Goal: Information Seeking & Learning: Learn about a topic

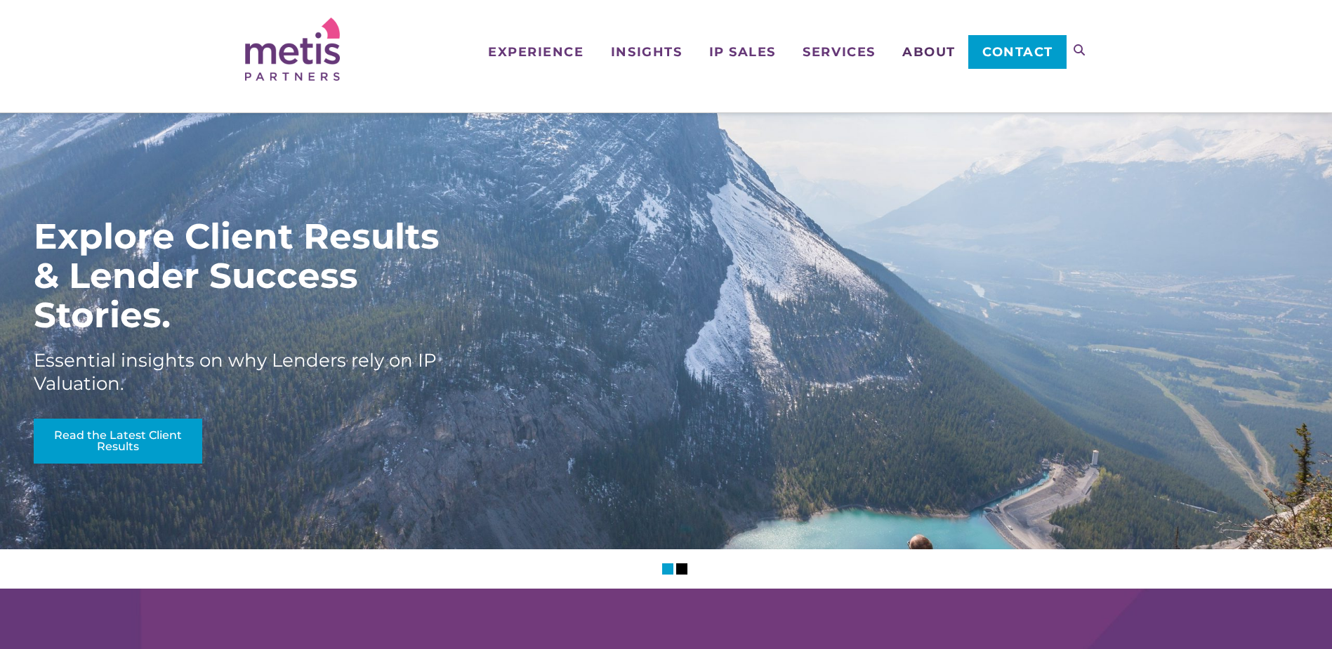
click at [930, 48] on span "About" at bounding box center [928, 52] width 53 height 13
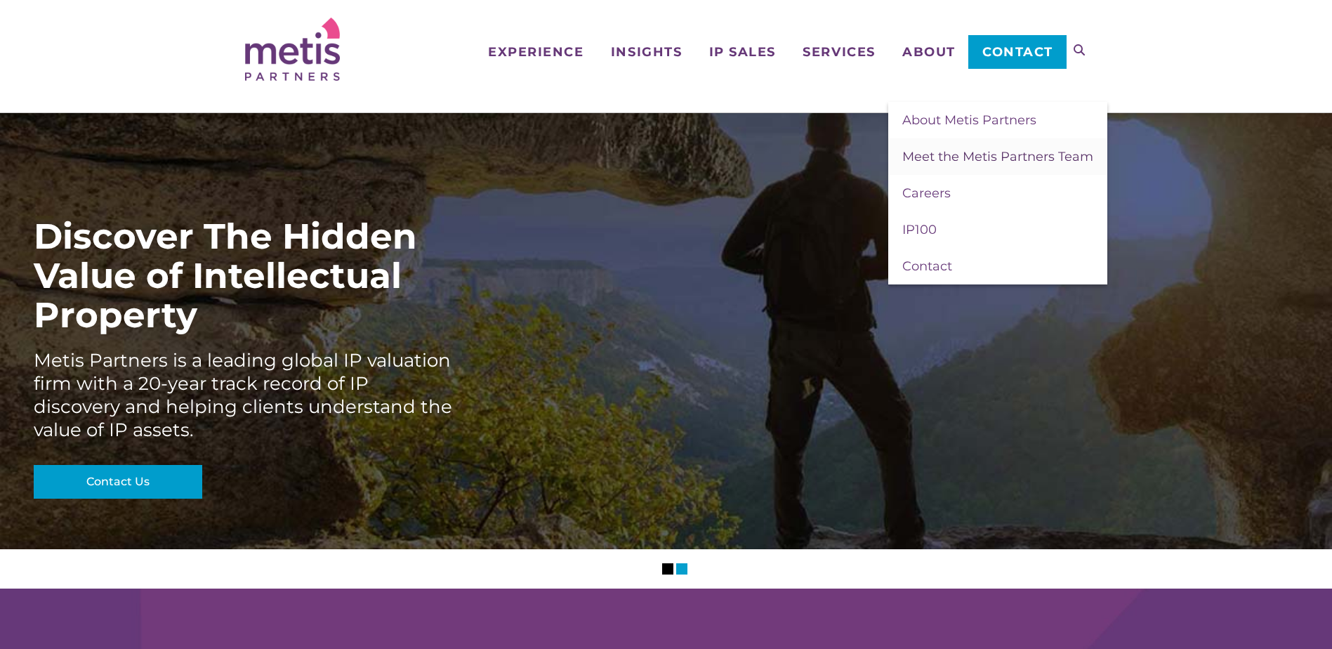
click at [936, 154] on span "Meet the Metis Partners Team" at bounding box center [997, 156] width 191 height 15
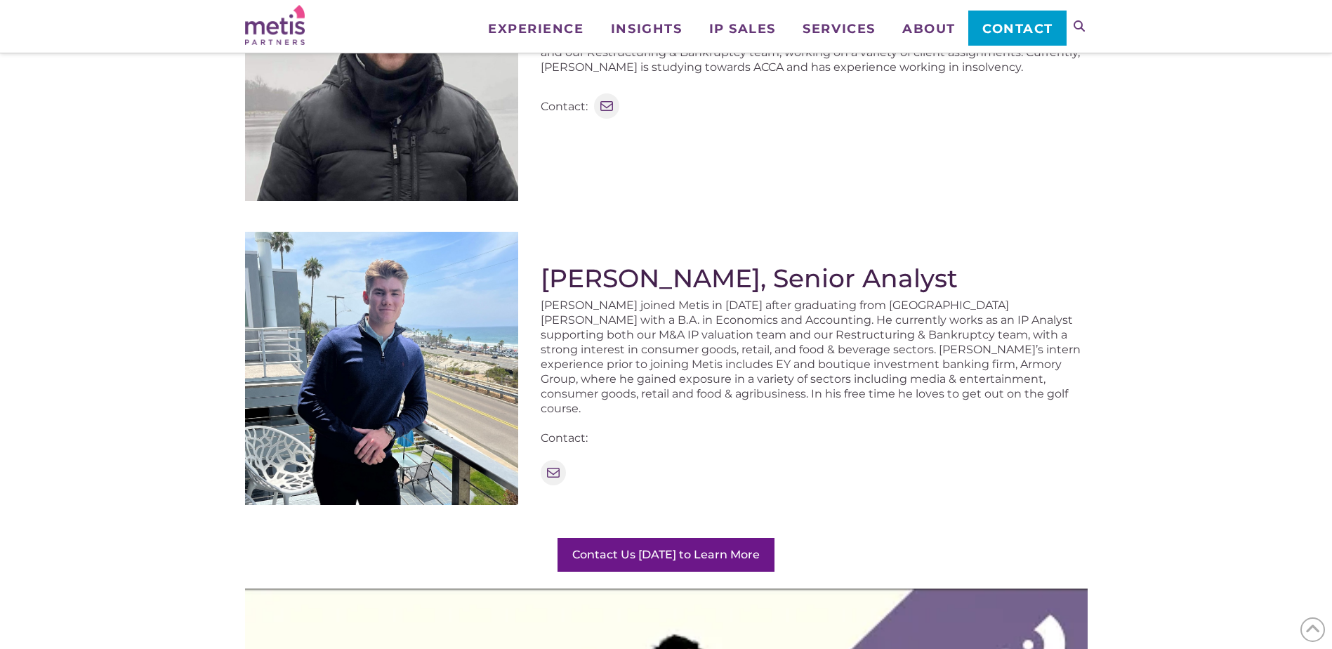
scroll to position [1544, 0]
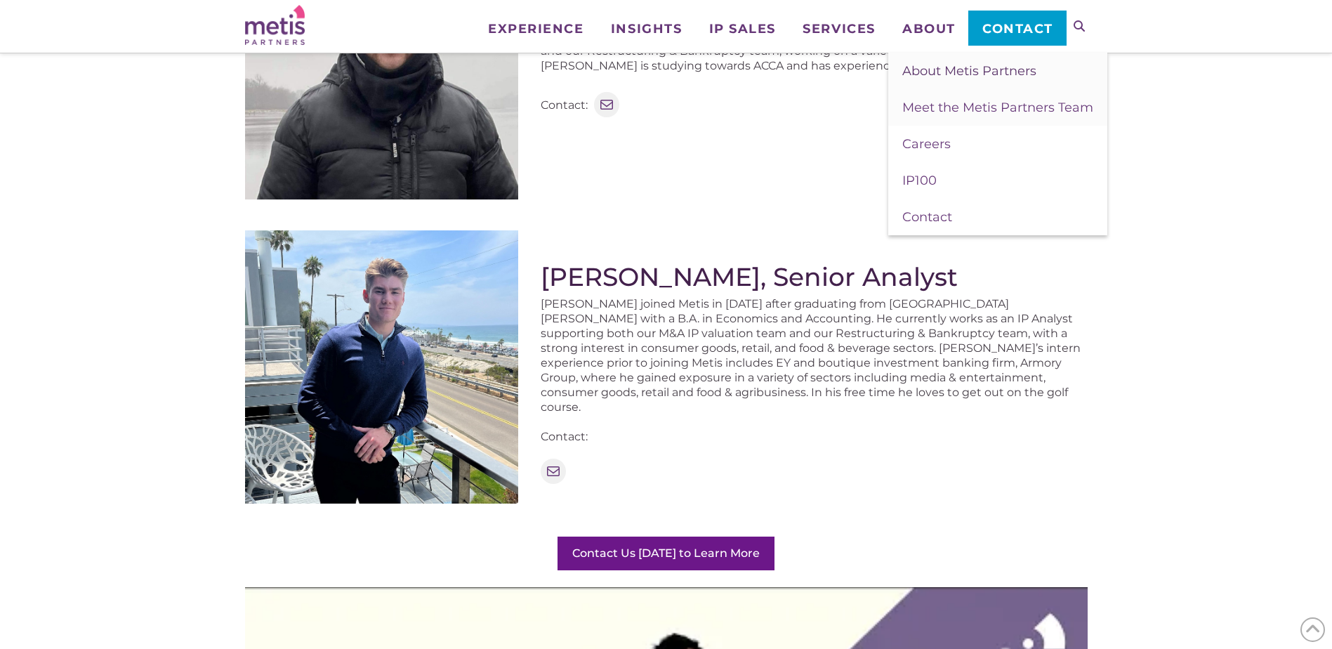
click at [939, 72] on span "About Metis Partners" at bounding box center [969, 70] width 134 height 15
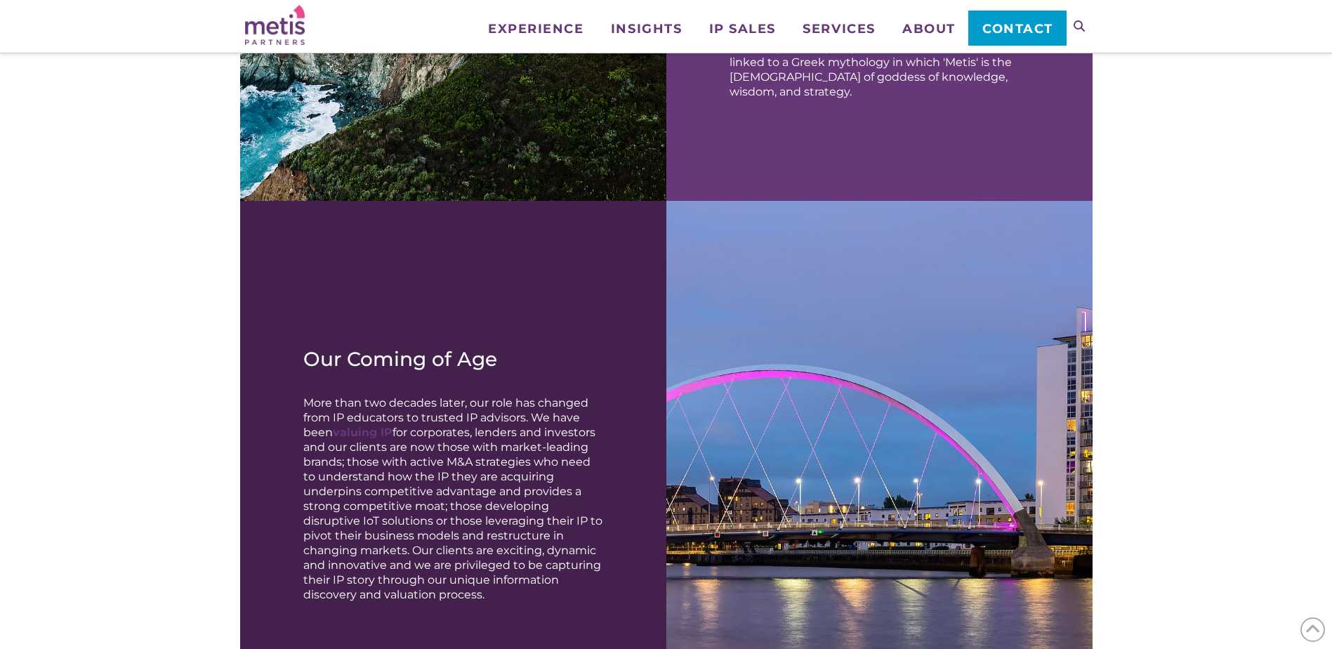
scroll to position [1053, 0]
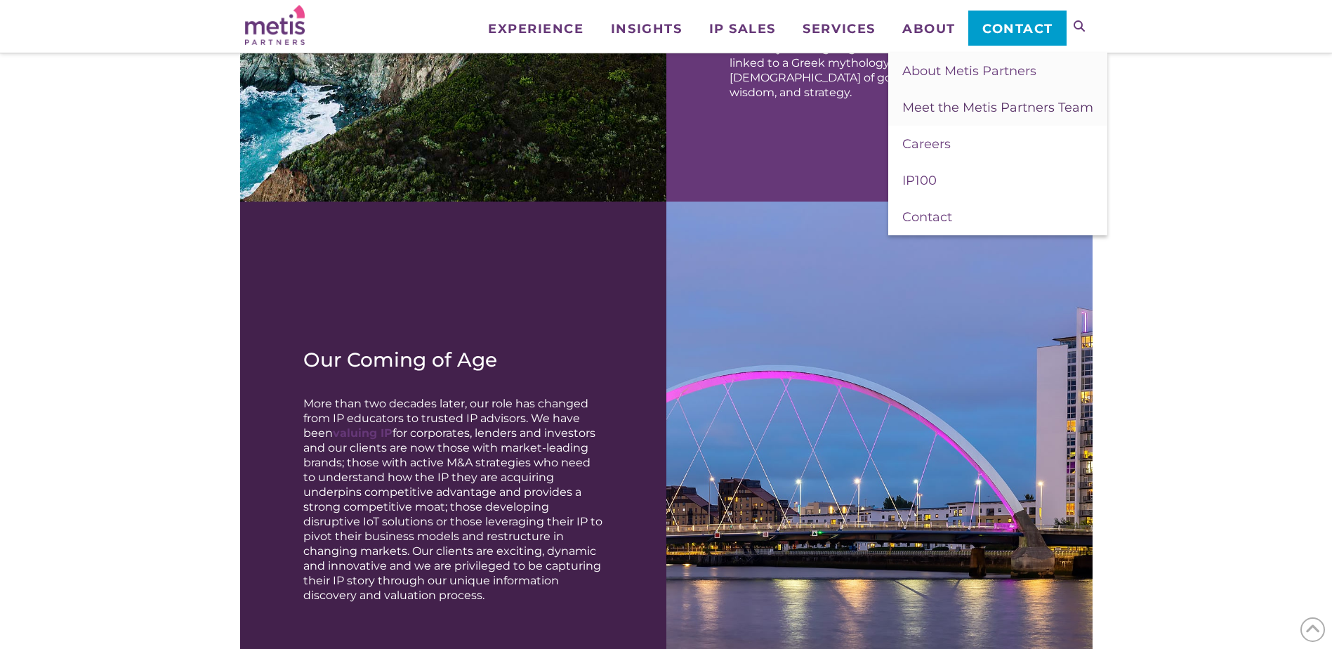
click at [917, 102] on span "Meet the Metis Partners Team" at bounding box center [997, 107] width 191 height 15
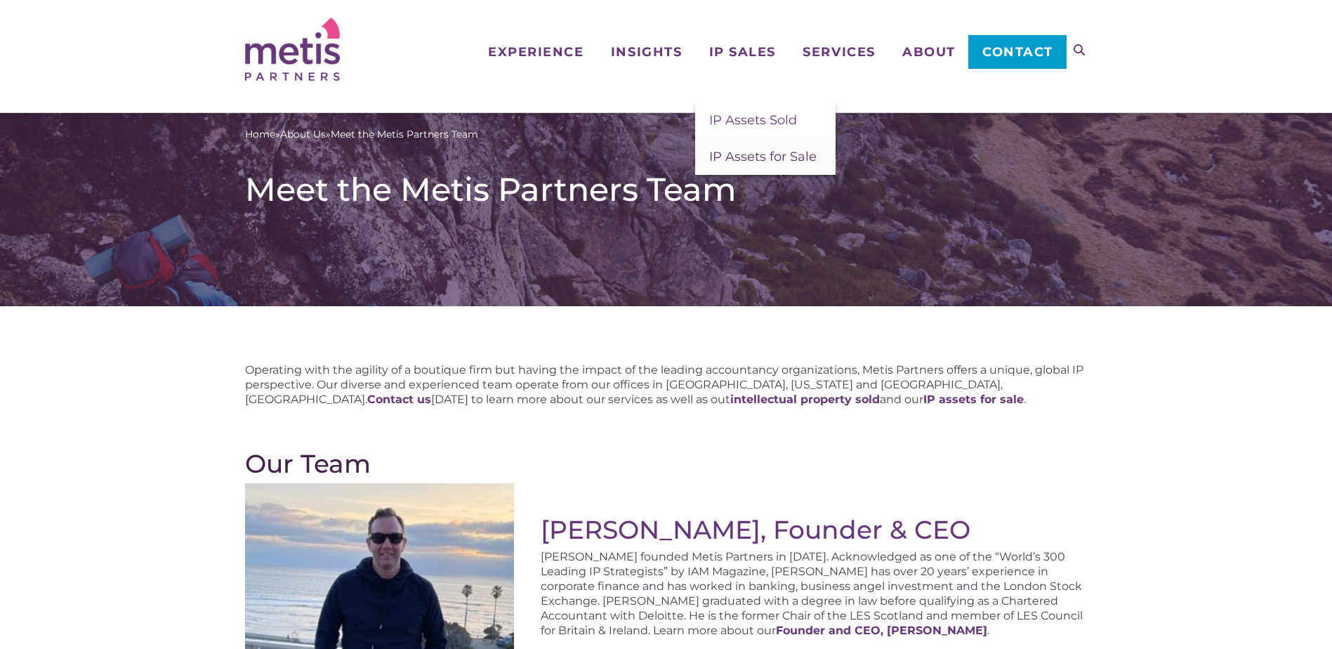
click at [746, 152] on span "IP Assets for Sale" at bounding box center [762, 156] width 107 height 15
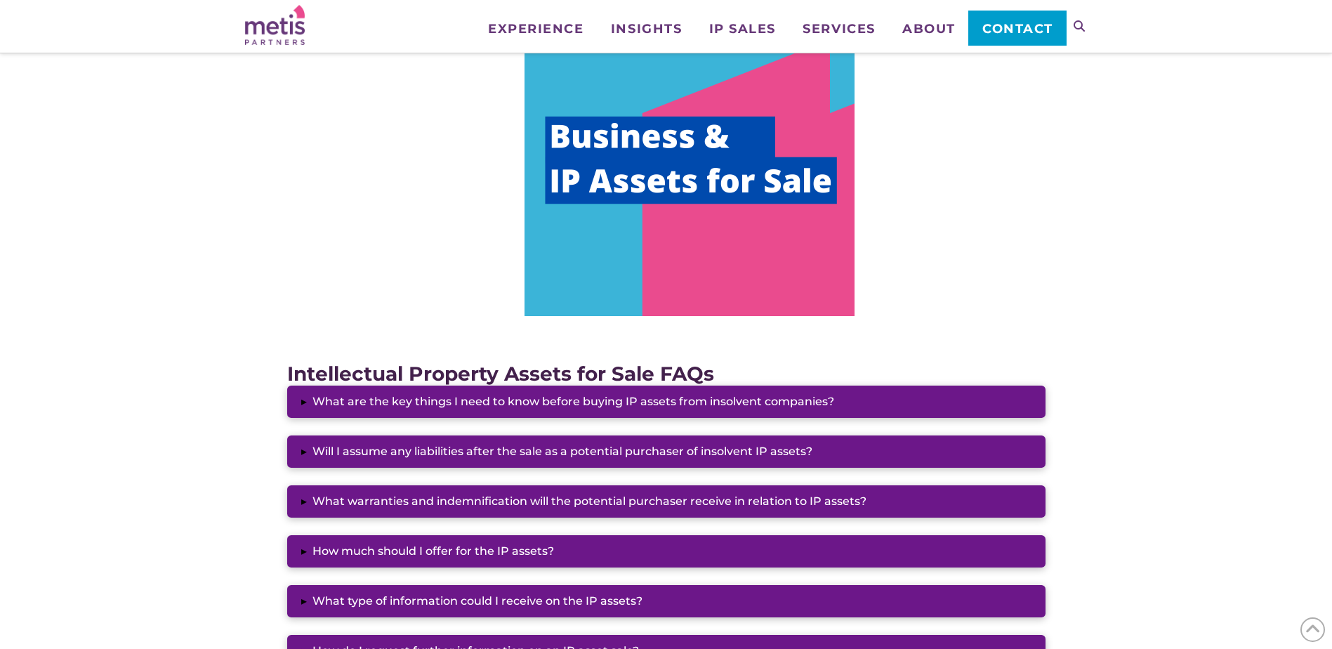
scroll to position [702, 0]
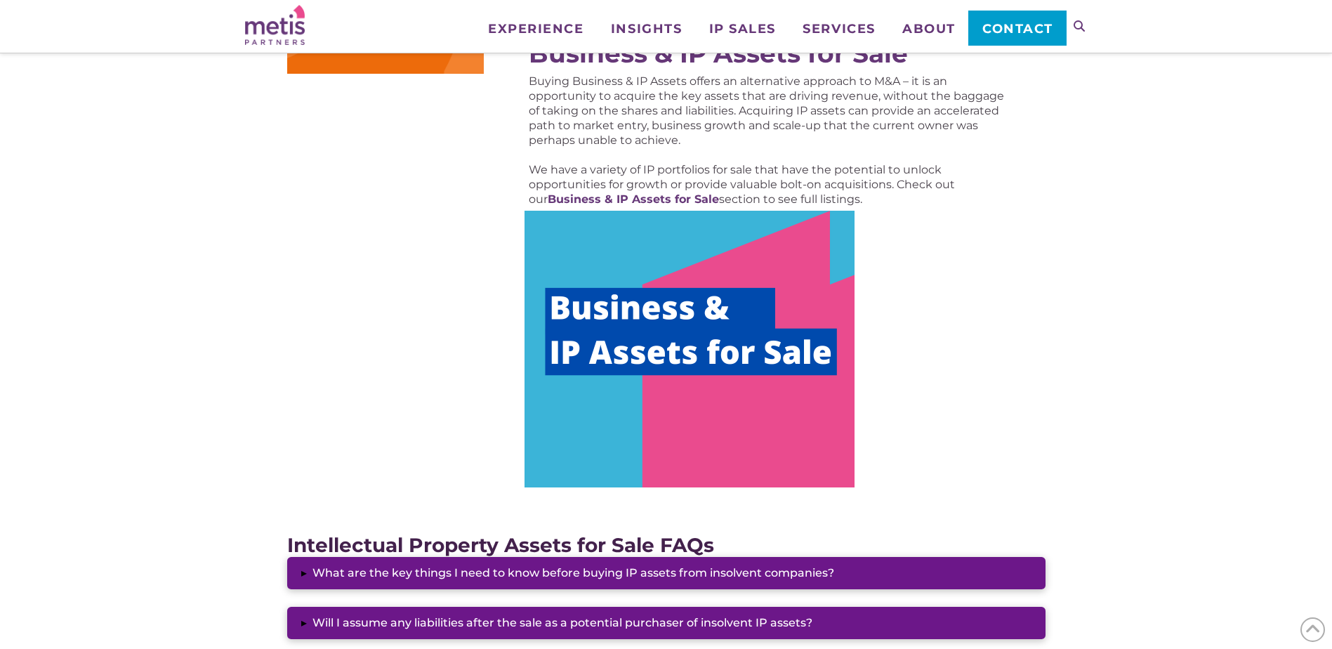
click at [670, 392] on img at bounding box center [689, 349] width 330 height 277
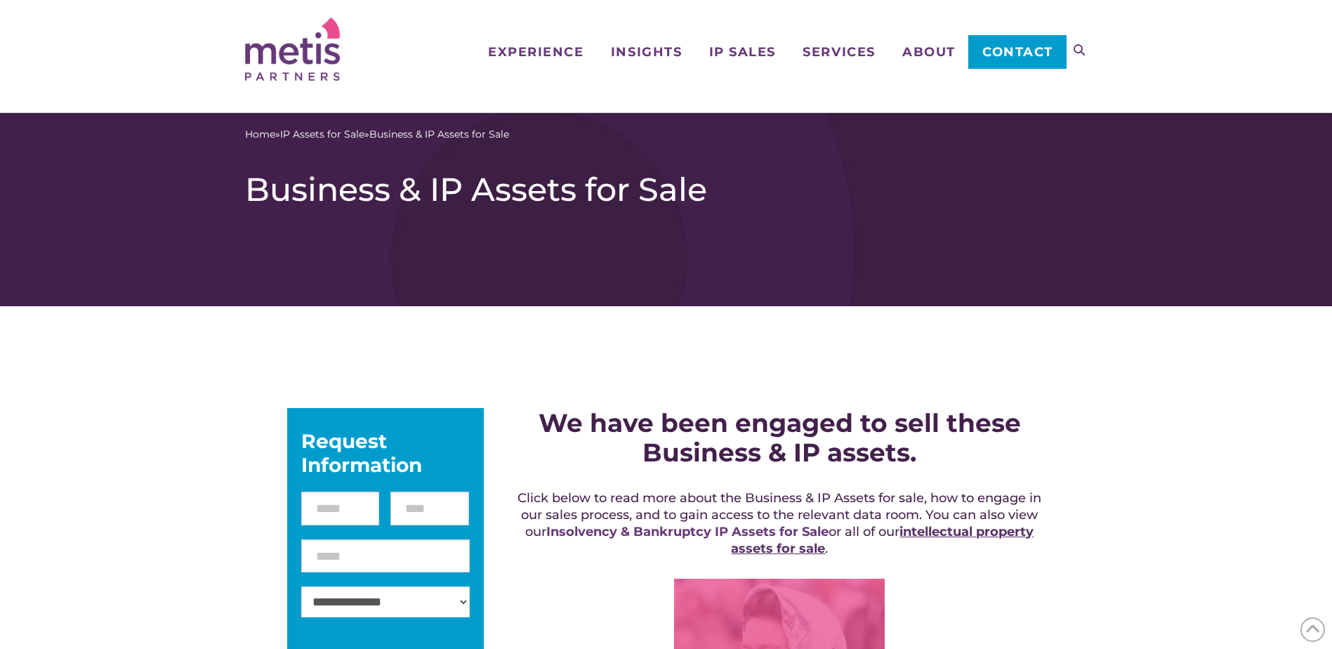
click at [998, 531] on link "intellectual property assets for sale" at bounding box center [882, 540] width 303 height 32
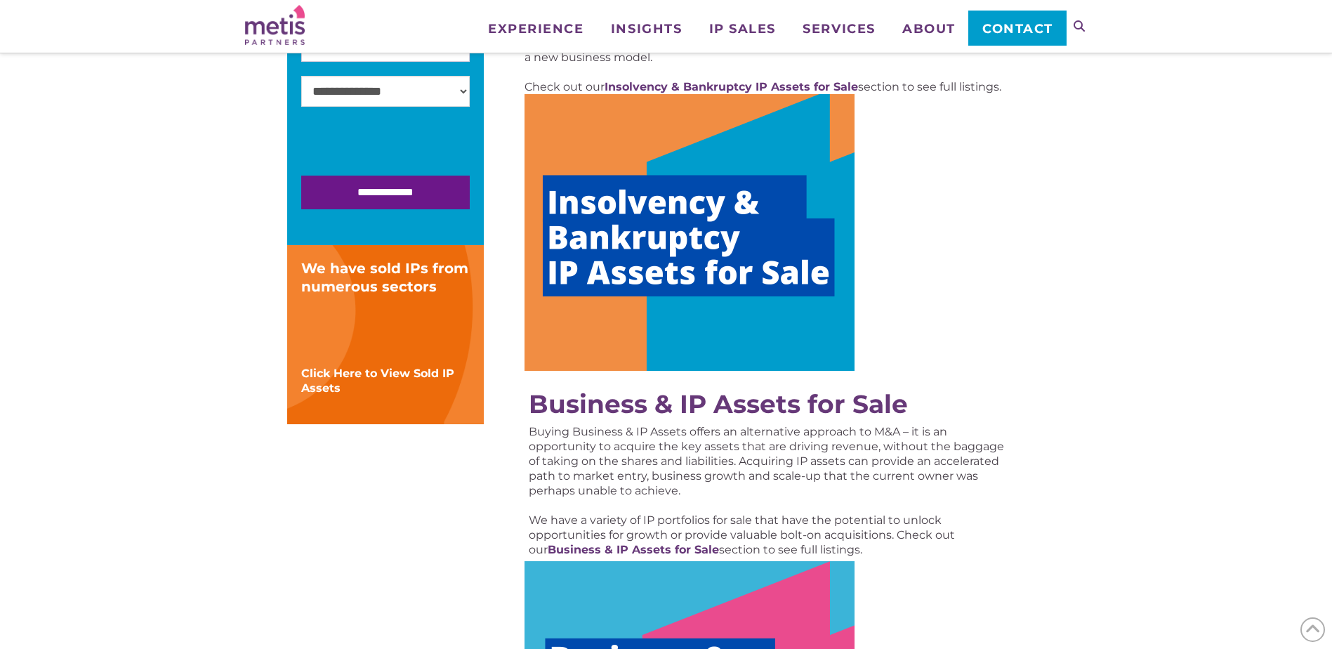
scroll to position [351, 0]
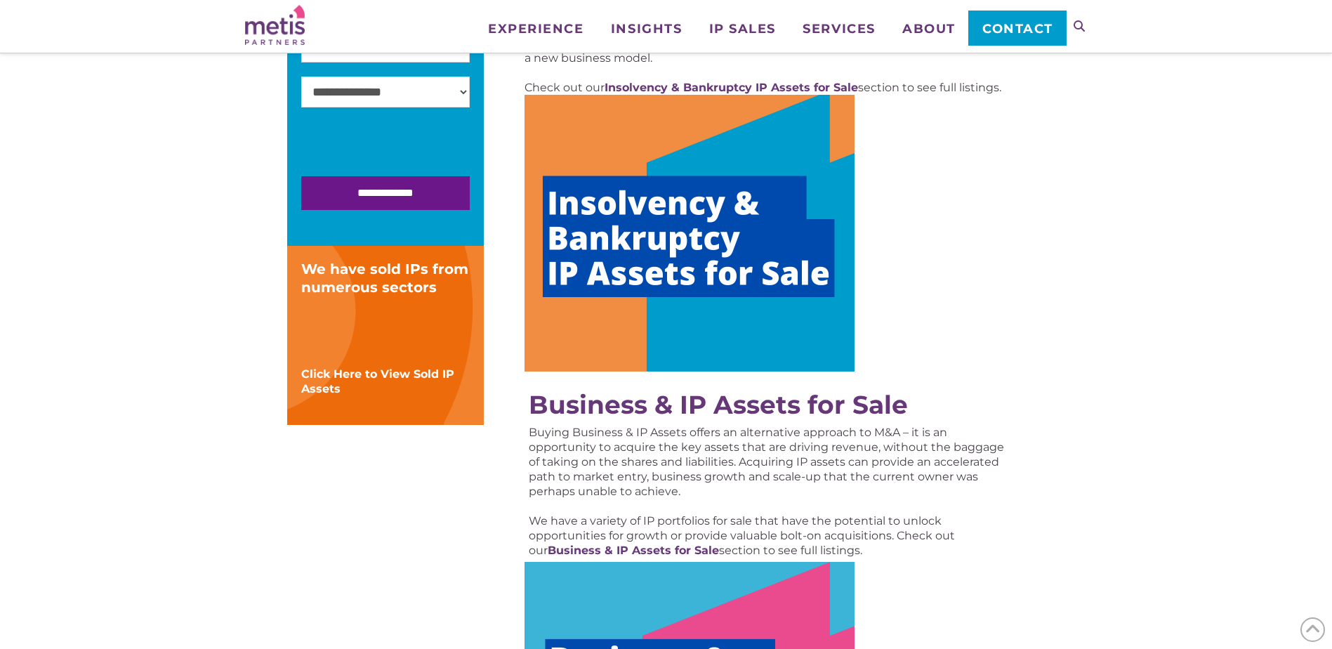
click at [714, 225] on img at bounding box center [689, 233] width 330 height 277
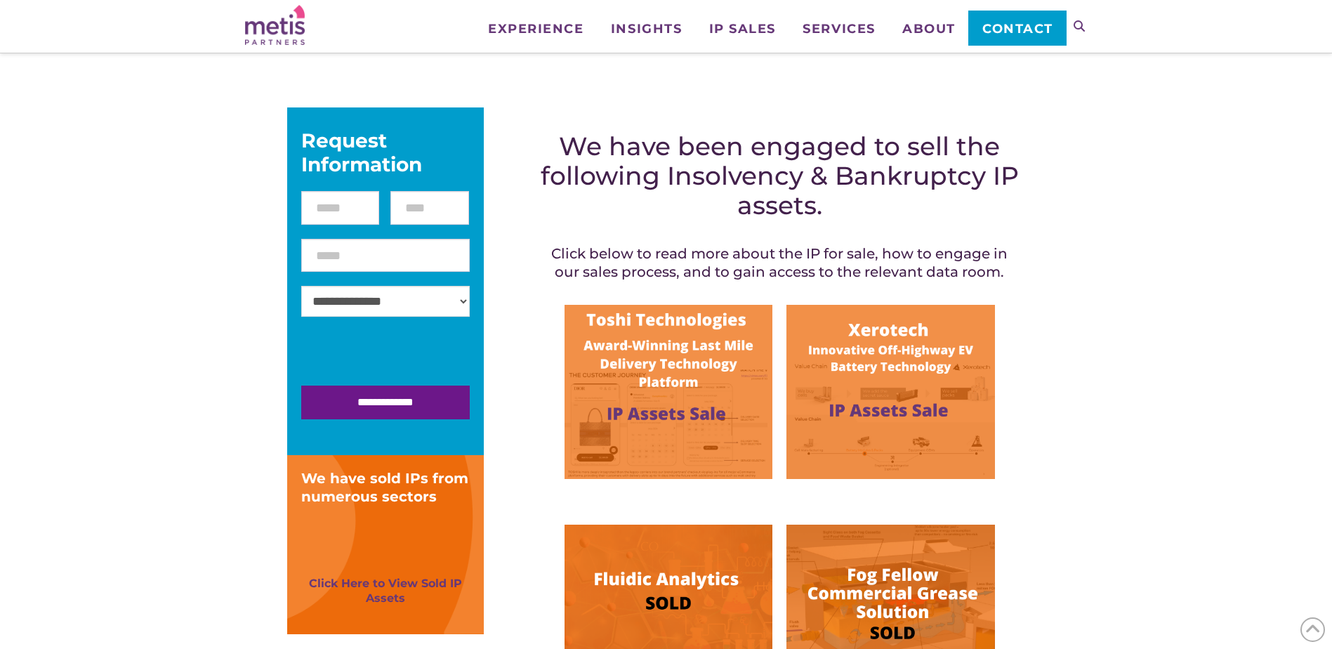
scroll to position [211, 0]
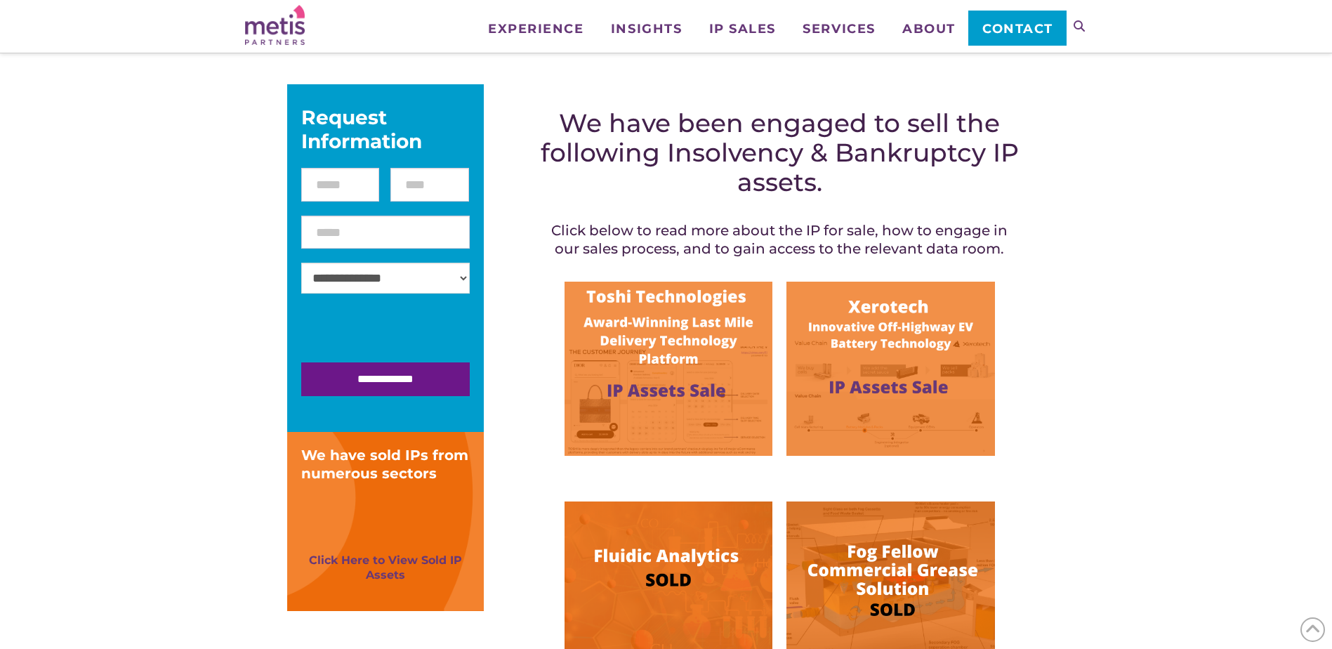
click at [668, 332] on img at bounding box center [668, 368] width 208 height 174
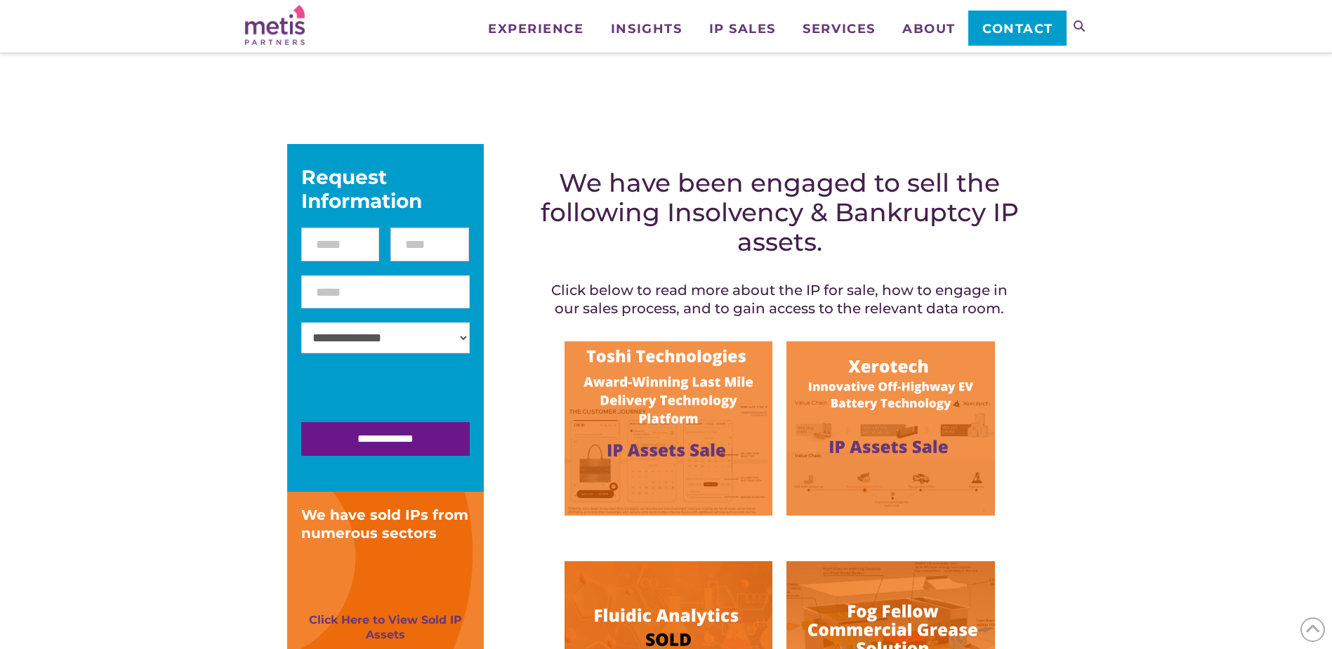
scroll to position [140, 0]
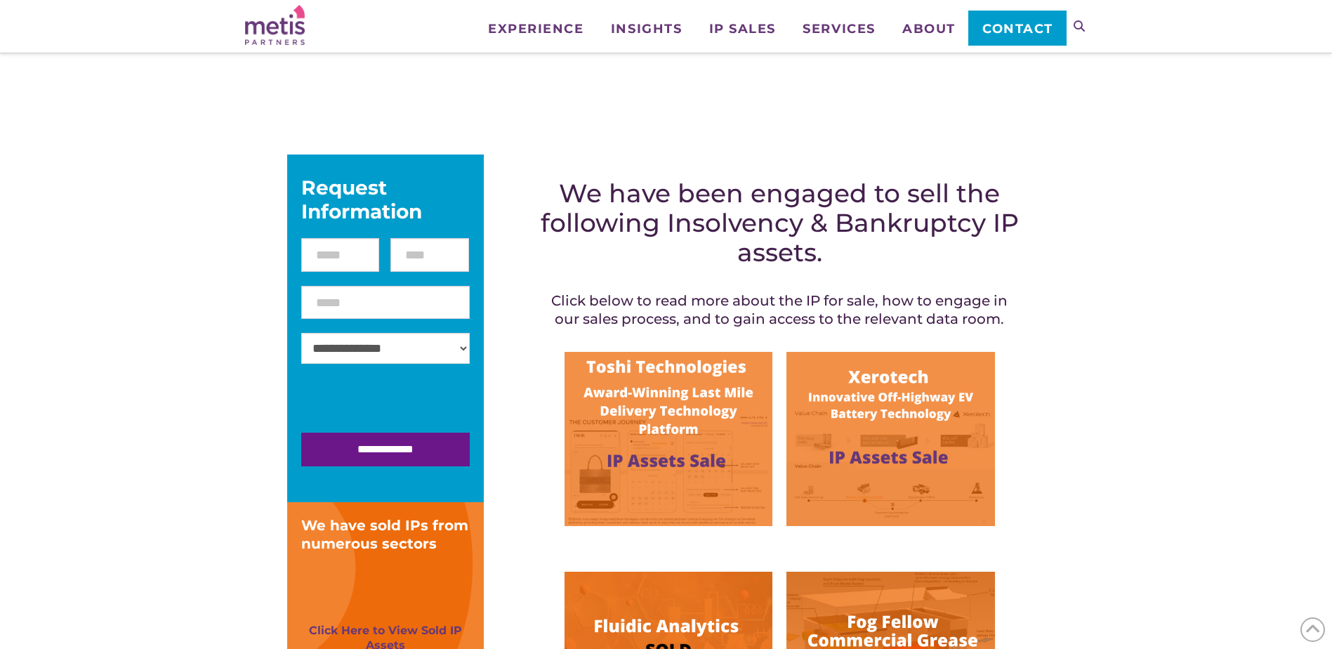
click at [677, 374] on img at bounding box center [668, 439] width 208 height 174
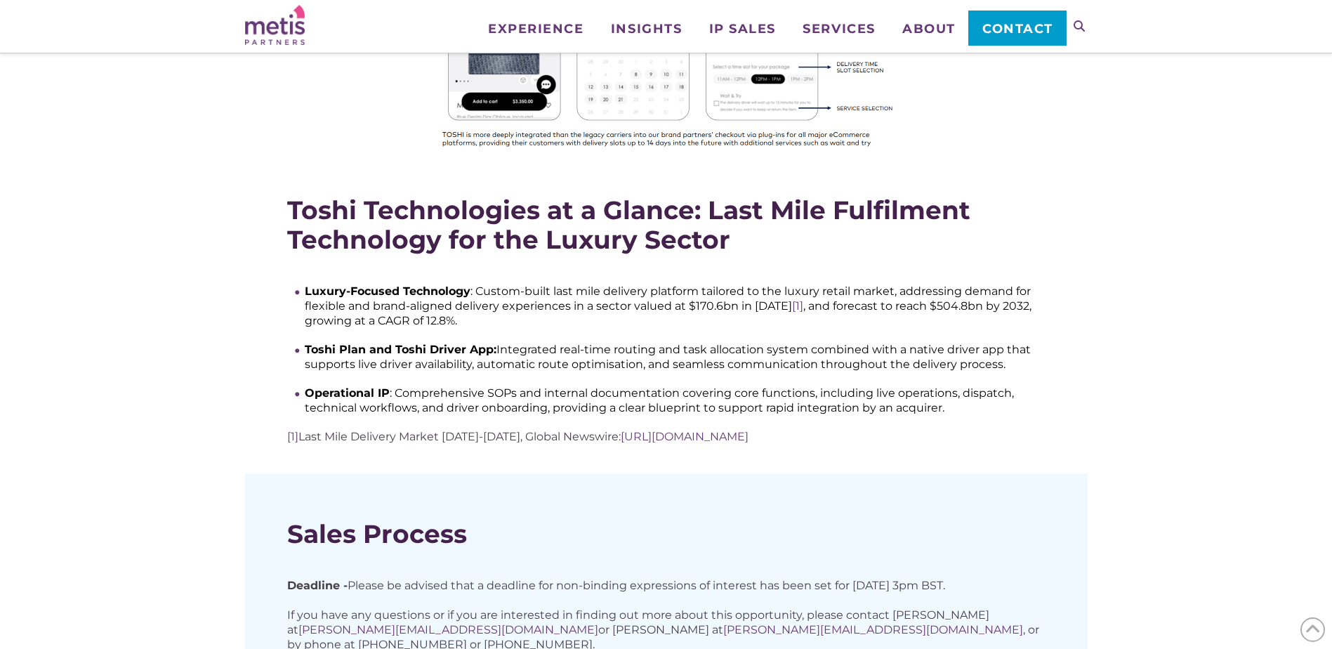
scroll to position [702, 0]
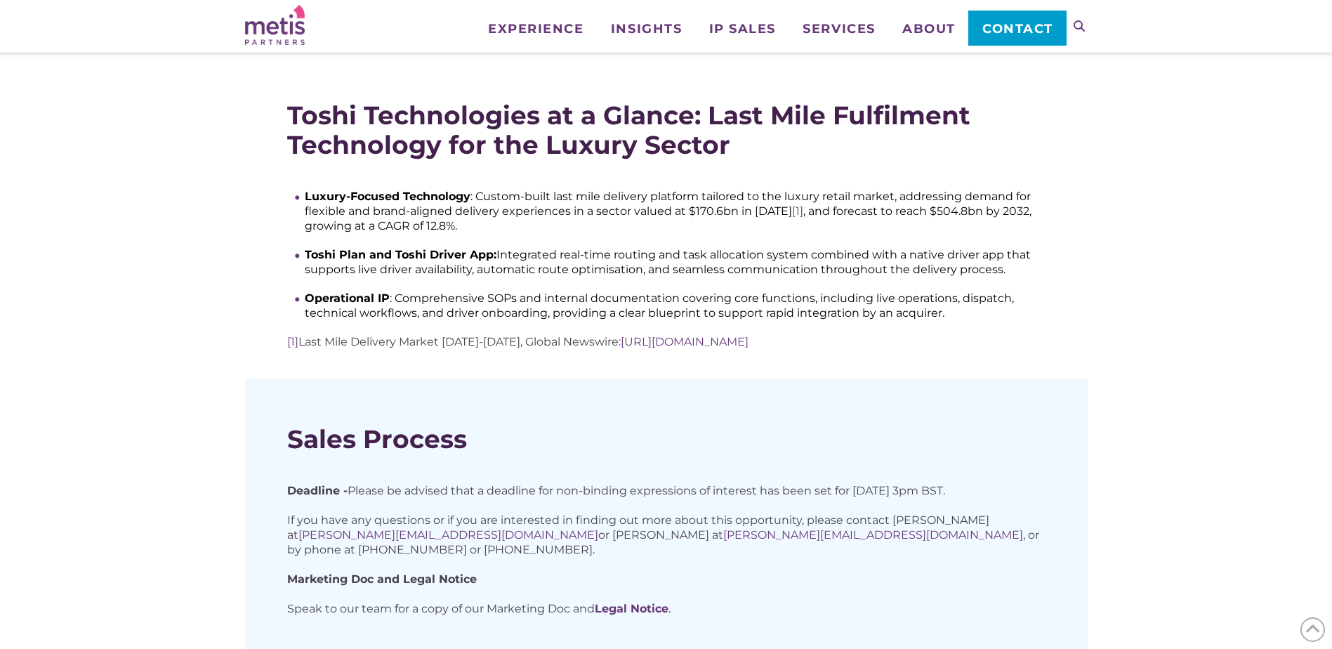
scroll to position [983, 0]
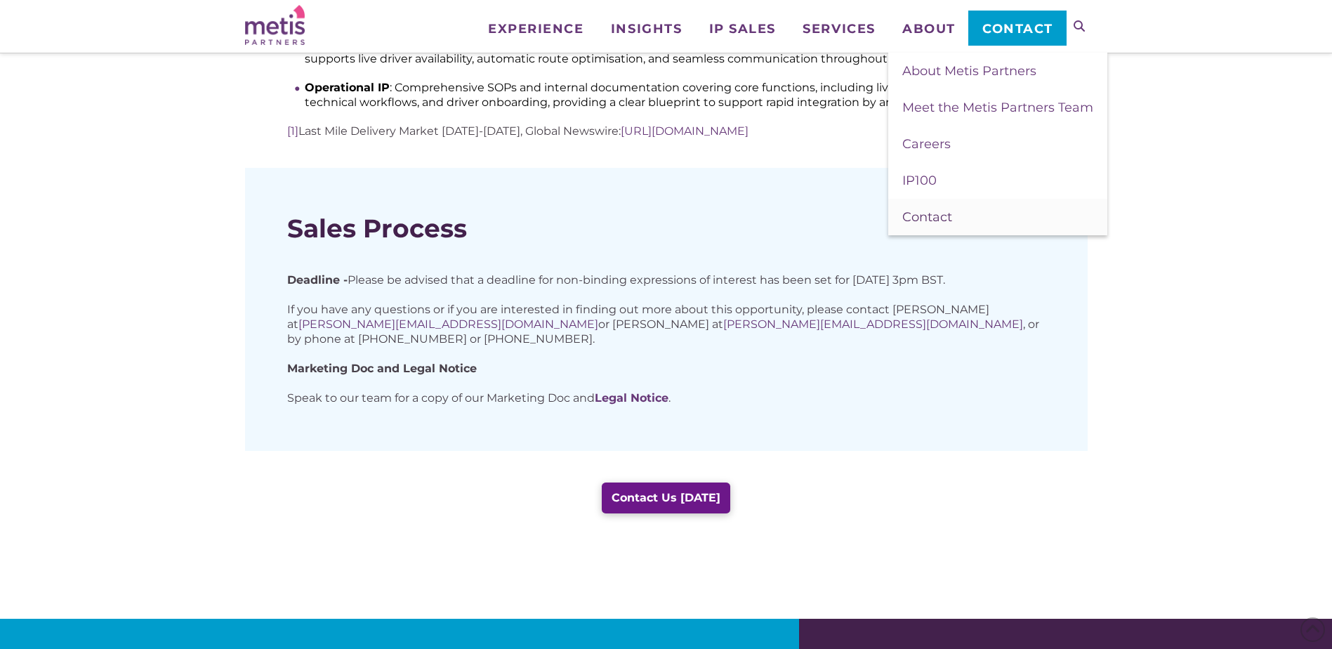
click at [928, 216] on span "Contact" at bounding box center [927, 216] width 50 height 15
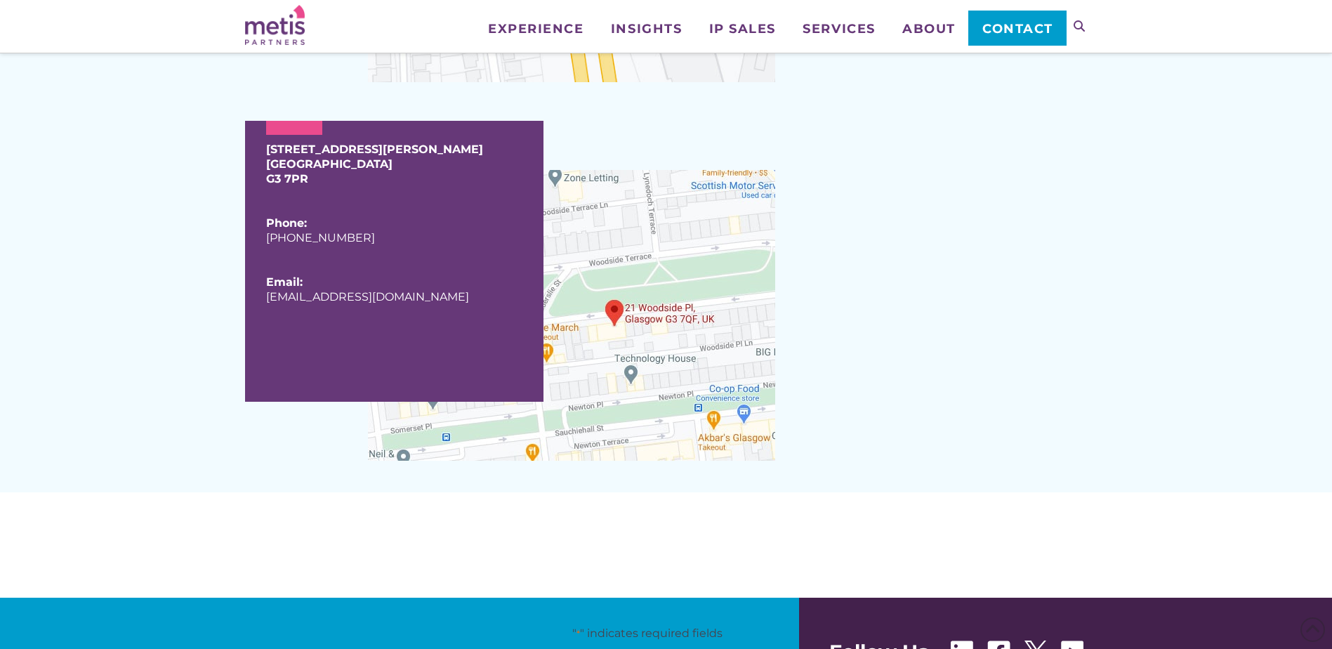
scroll to position [1474, 0]
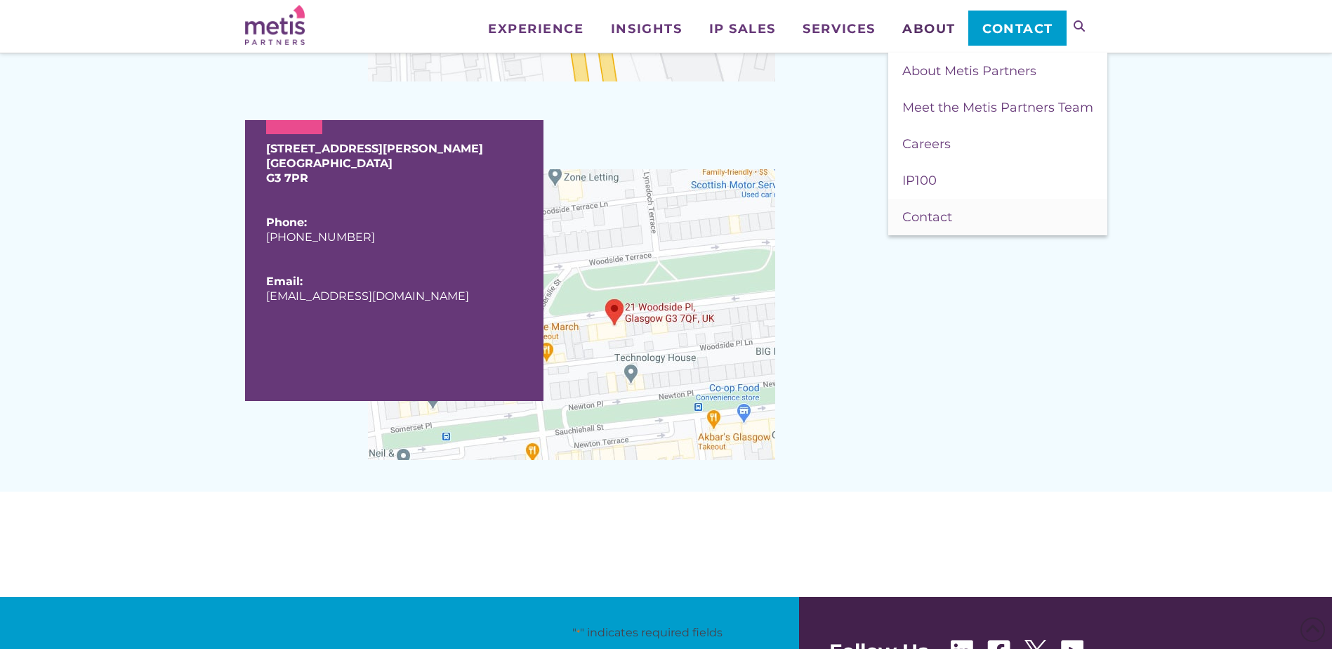
click at [912, 27] on span "About" at bounding box center [928, 28] width 53 height 13
click at [933, 97] on link "Meet the Metis Partners Team" at bounding box center [997, 107] width 219 height 37
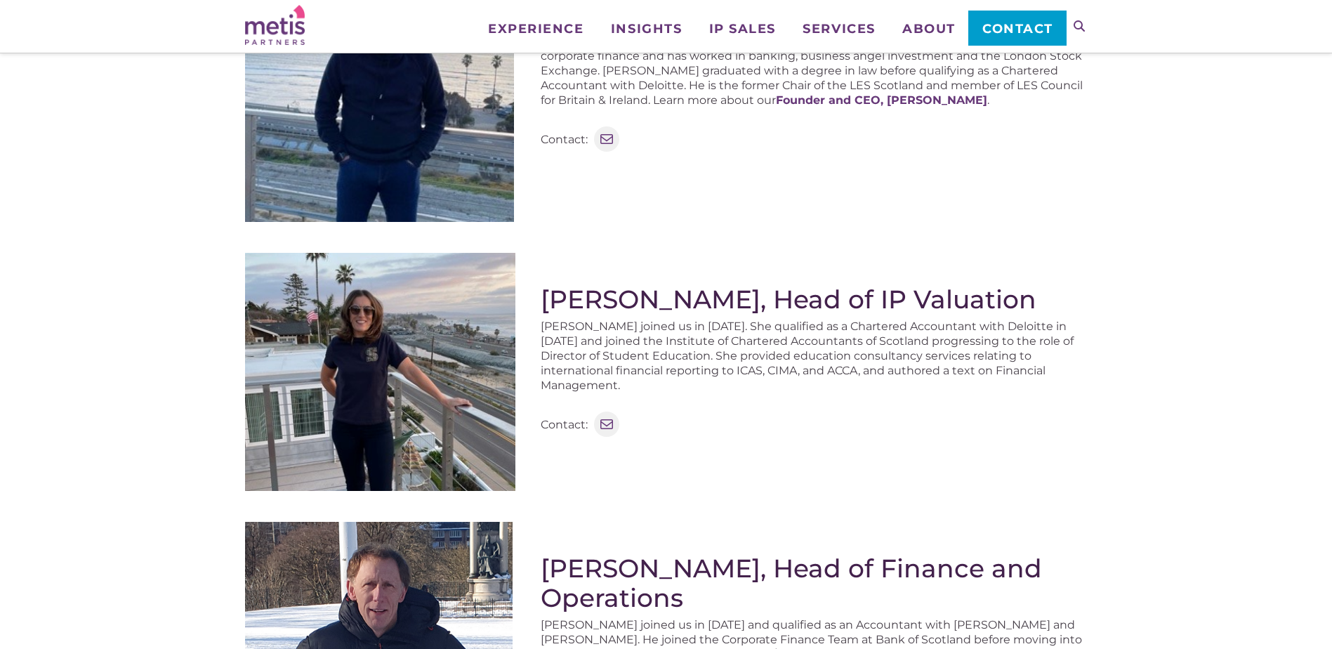
scroll to position [421, 0]
